Goal: Task Accomplishment & Management: Manage account settings

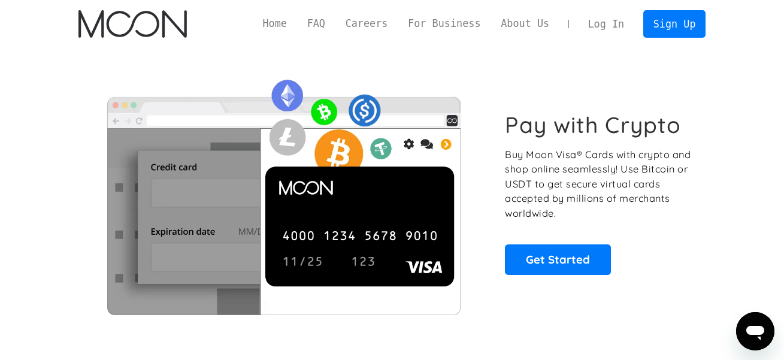
click at [590, 25] on link "Log In" at bounding box center [606, 24] width 56 height 26
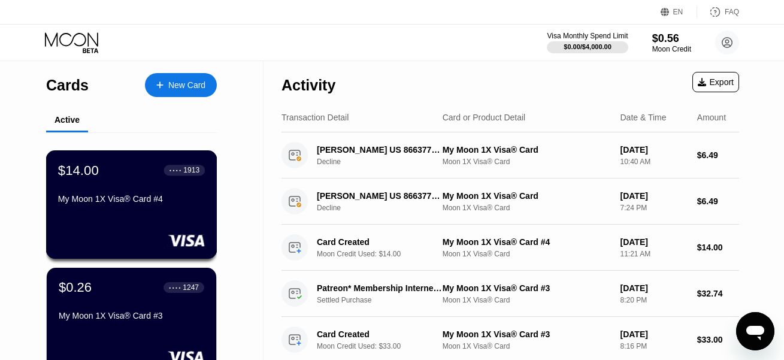
click at [113, 169] on div "$14.00 ● ● ● ● 1913" at bounding box center [131, 170] width 147 height 16
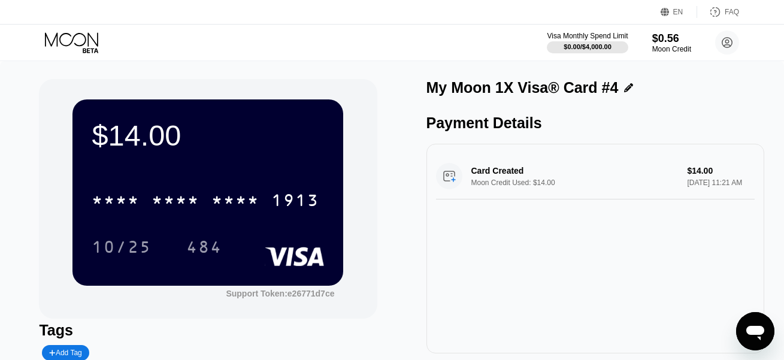
click at [235, 209] on div "* * * *" at bounding box center [235, 201] width 48 height 19
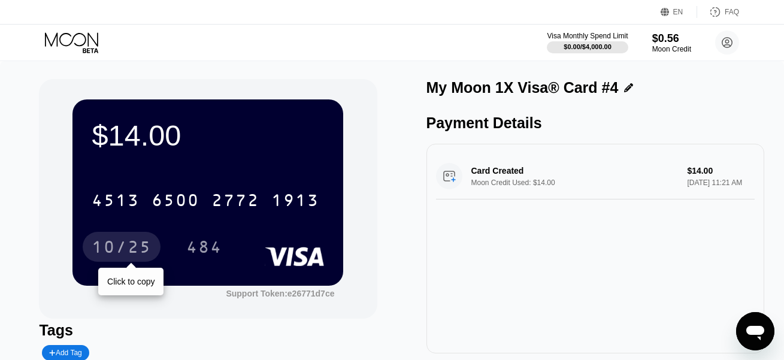
click at [120, 250] on div "10/25" at bounding box center [122, 248] width 60 height 19
